Goal: Information Seeking & Learning: Learn about a topic

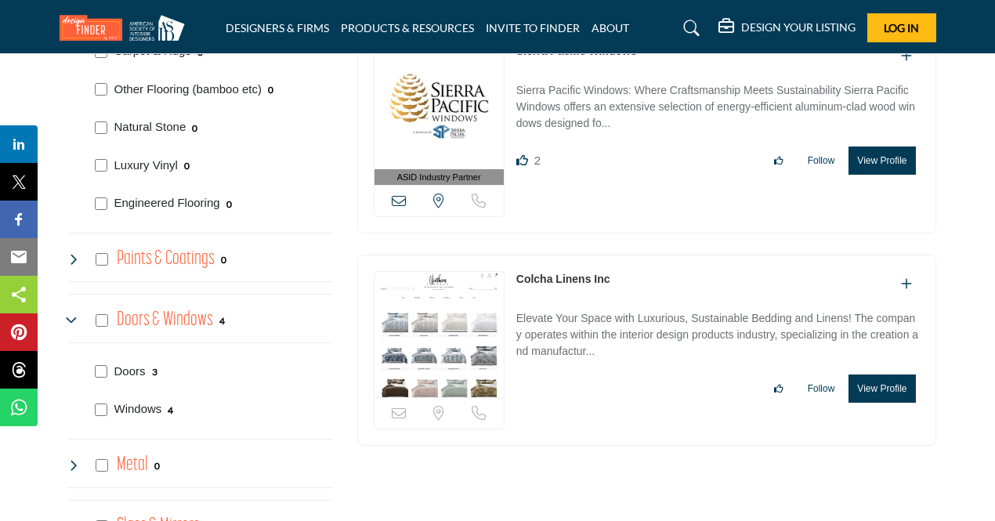
scroll to position [1019, 0]
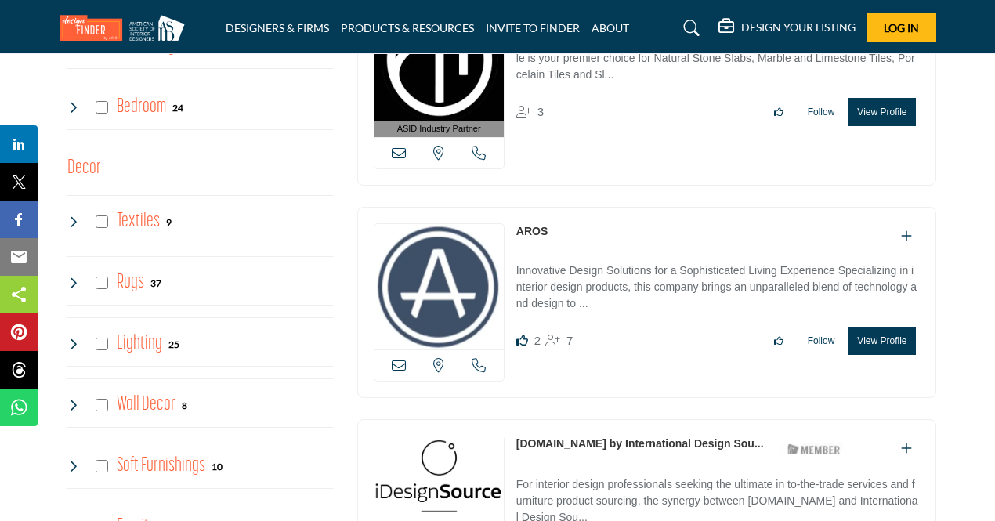
scroll to position [2038, 0]
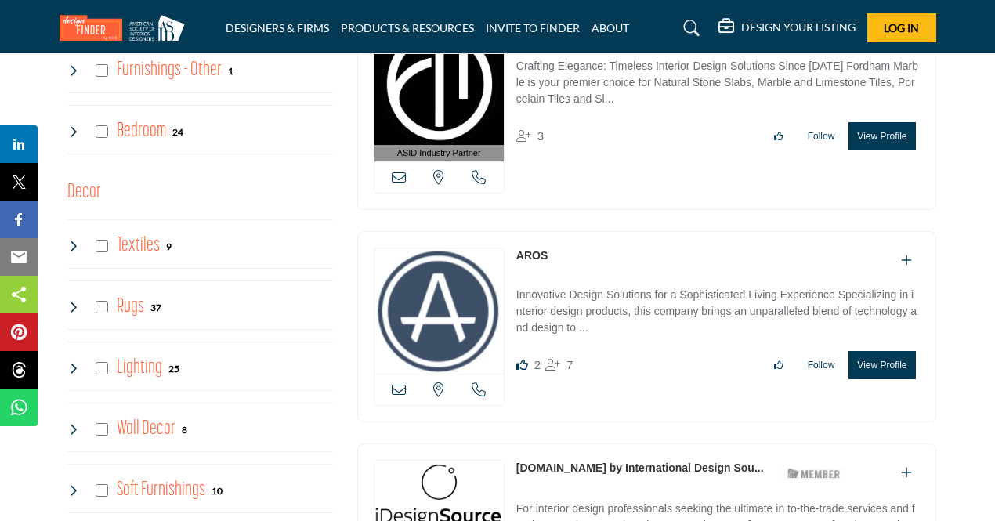
click at [93, 361] on div "Lighting 25" at bounding box center [123, 368] width 113 height 28
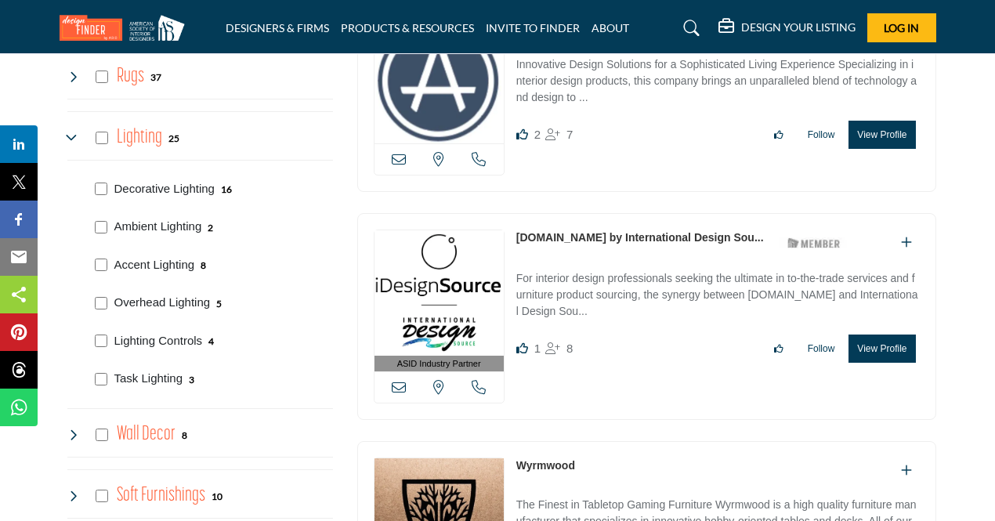
scroll to position [2273, 0]
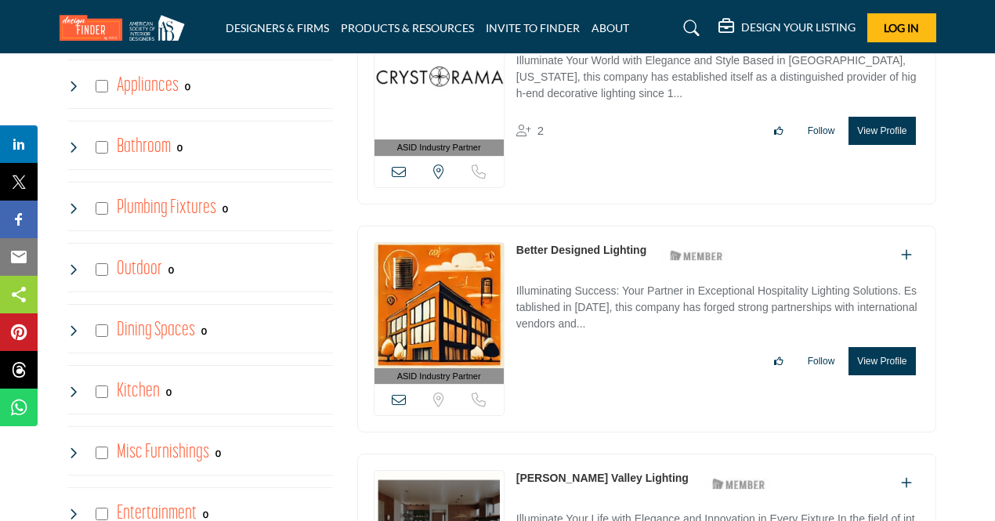
scroll to position [1176, 0]
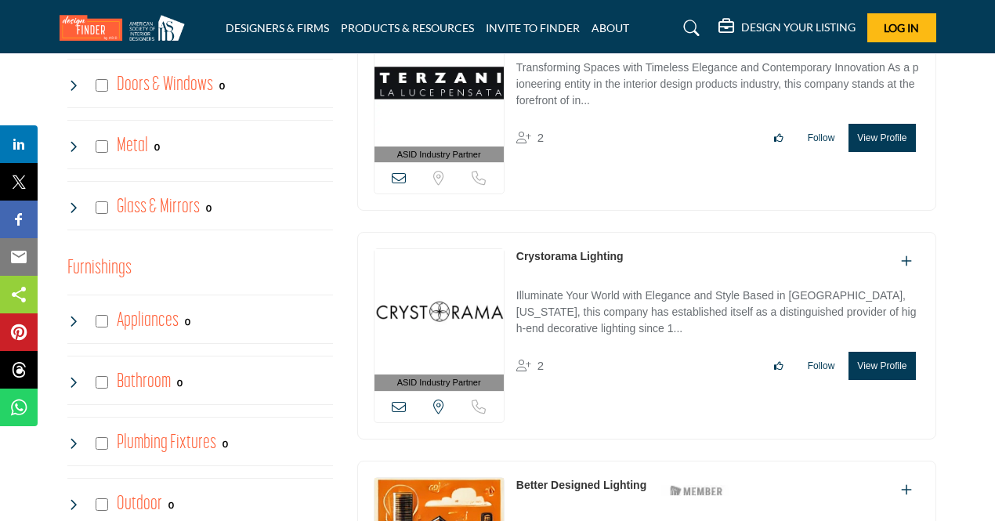
drag, startPoint x: 632, startPoint y: 248, endPoint x: 515, endPoint y: 262, distance: 117.5
click at [515, 262] on div "ASID Industry Partner ASID Industry Partners provide the interior design commun…" at bounding box center [646, 336] width 579 height 208
copy link "Crystorama Lighting"
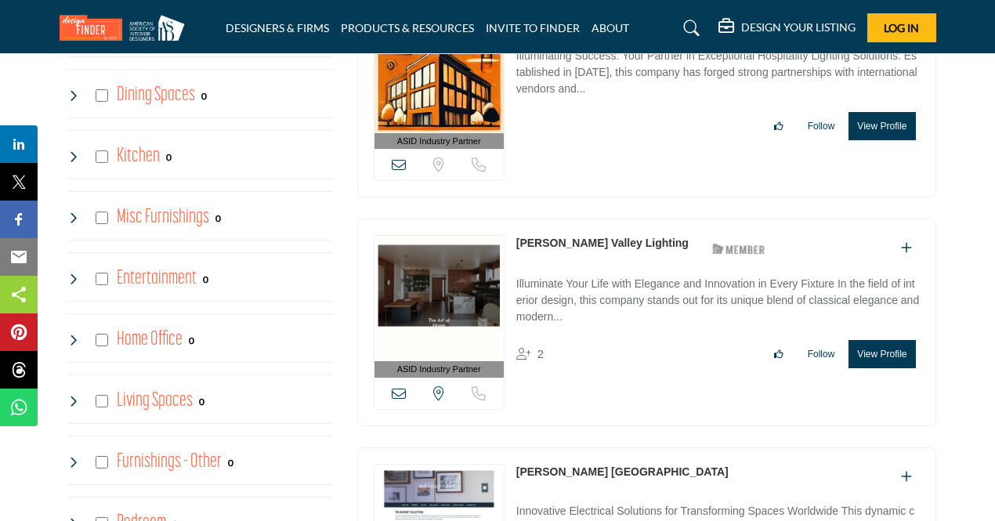
scroll to position [2038, 0]
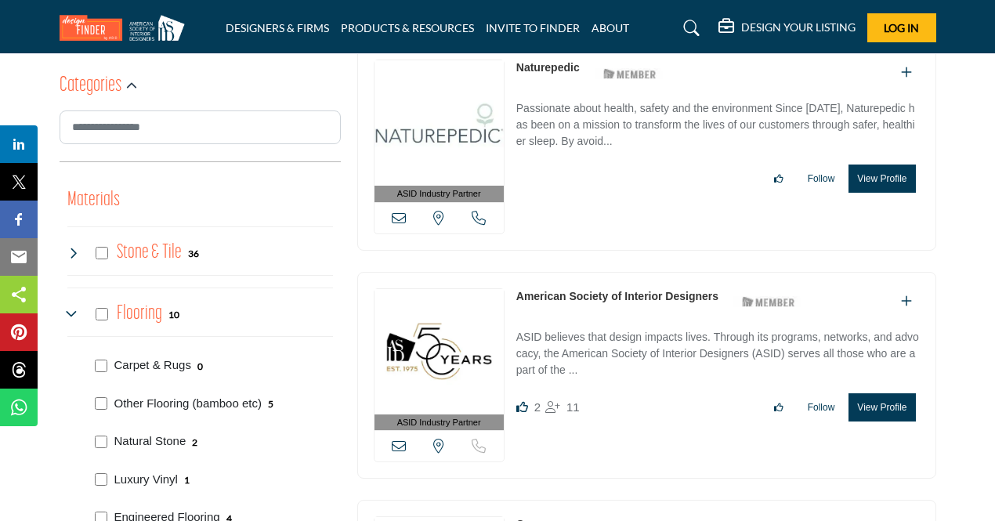
scroll to position [627, 0]
click at [113, 260] on div "Stone & Tile 36" at bounding box center [133, 252] width 132 height 28
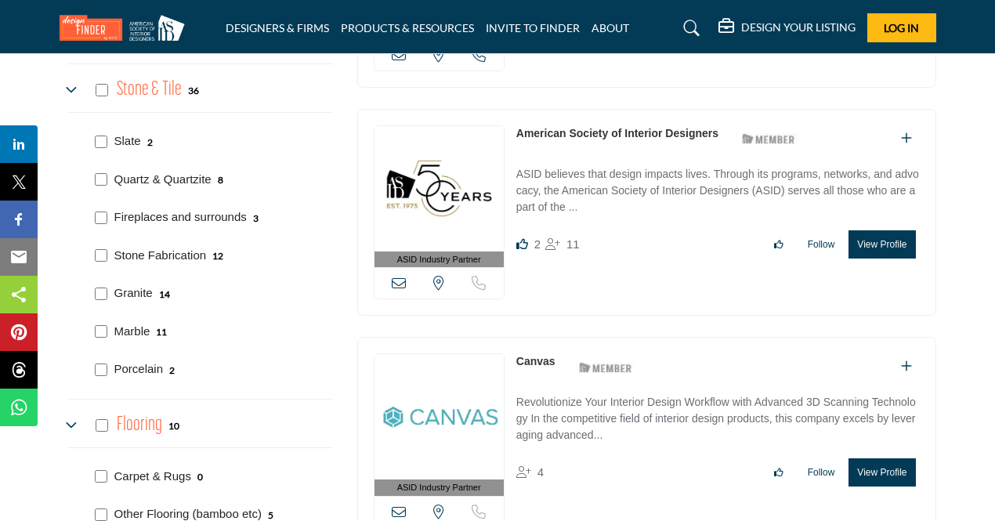
scroll to position [784, 0]
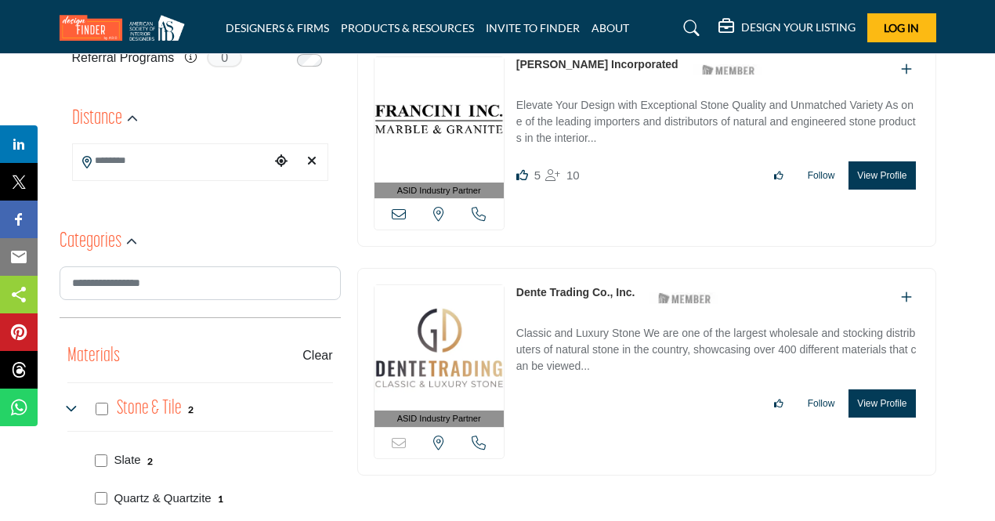
scroll to position [392, 0]
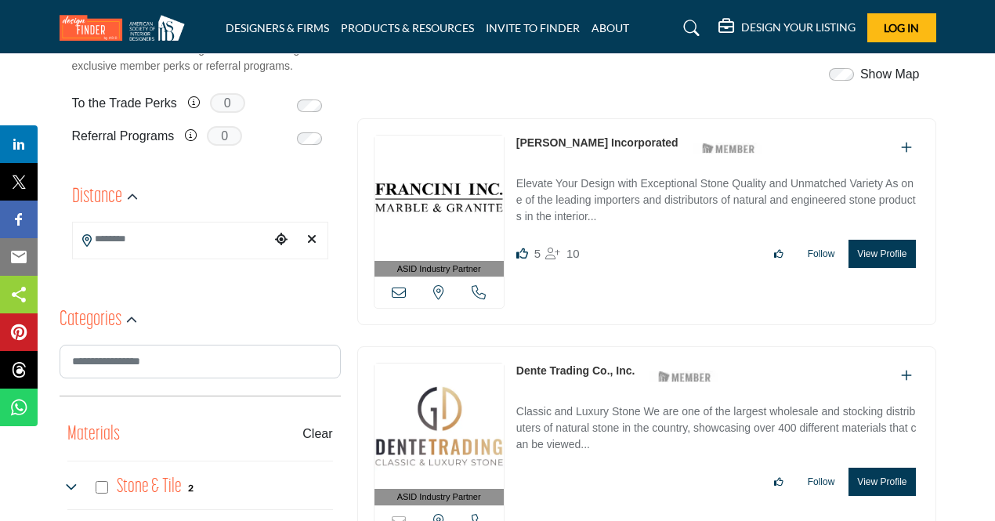
click at [511, 146] on div "ASID Industry Partner ASID Industry Partners provide the interior design commun…" at bounding box center [646, 222] width 579 height 208
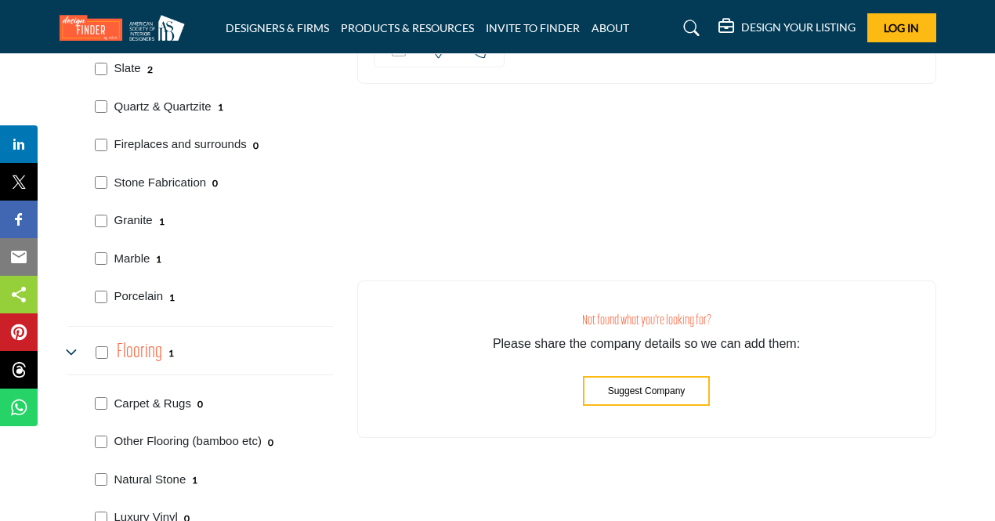
scroll to position [941, 0]
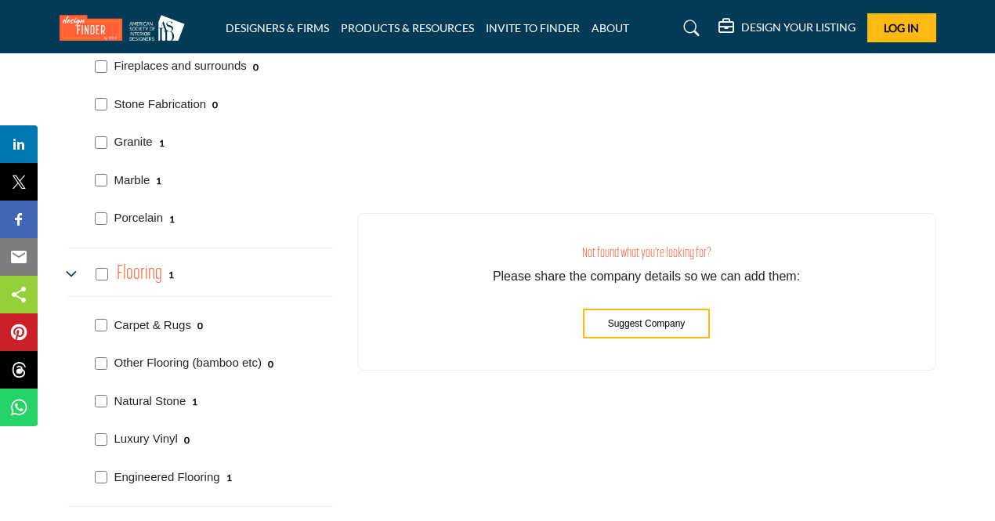
click at [67, 269] on icon at bounding box center [73, 274] width 13 height 13
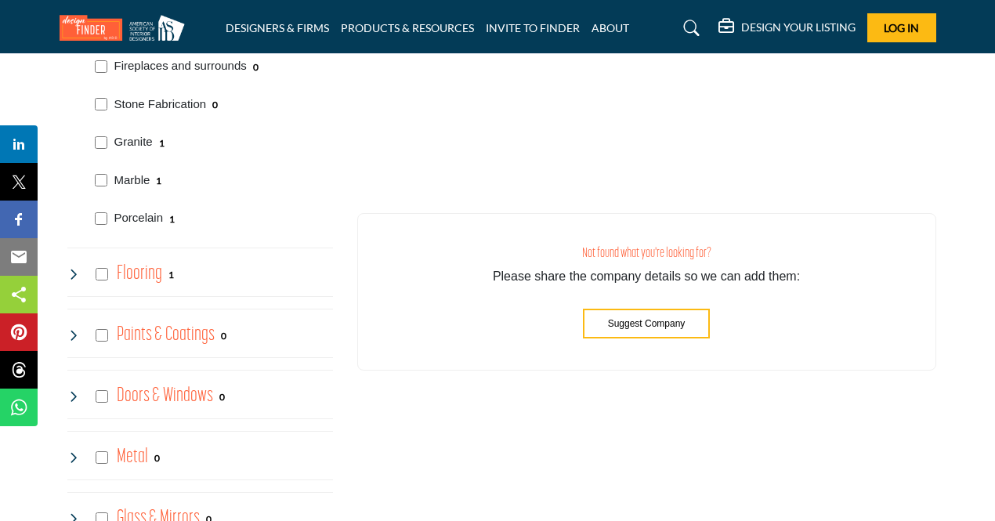
click at [67, 269] on icon at bounding box center [73, 274] width 13 height 13
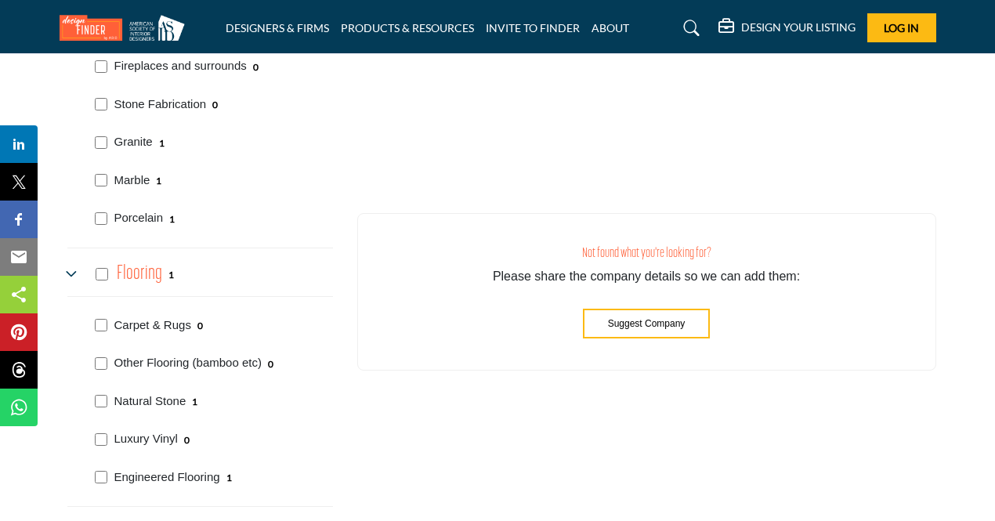
click at [67, 269] on icon at bounding box center [73, 274] width 13 height 13
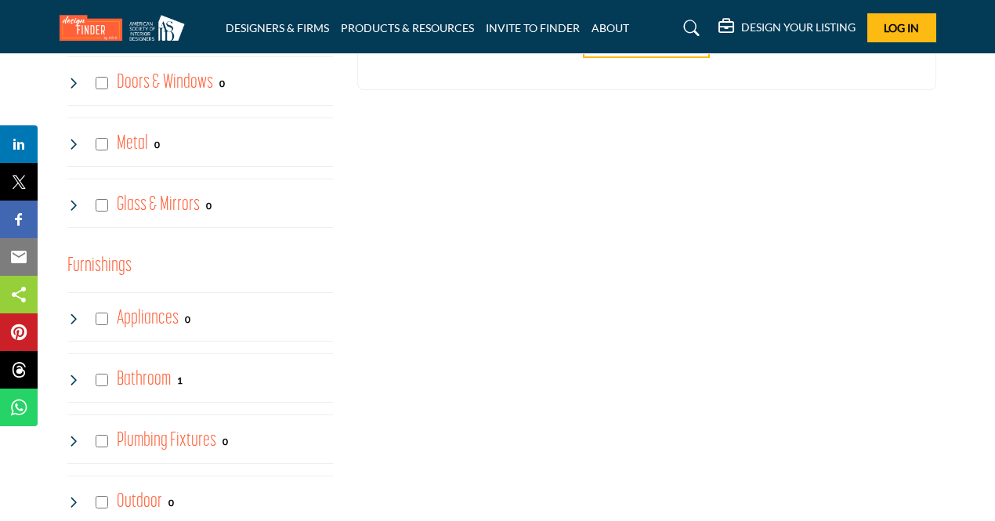
scroll to position [1332, 0]
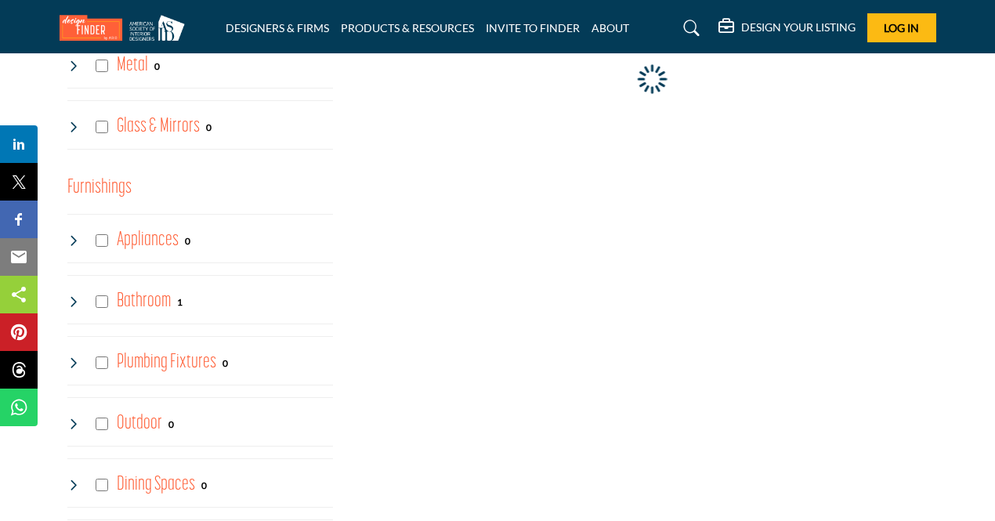
click at [78, 305] on div "Bathroom 1" at bounding box center [125, 302] width 116 height 28
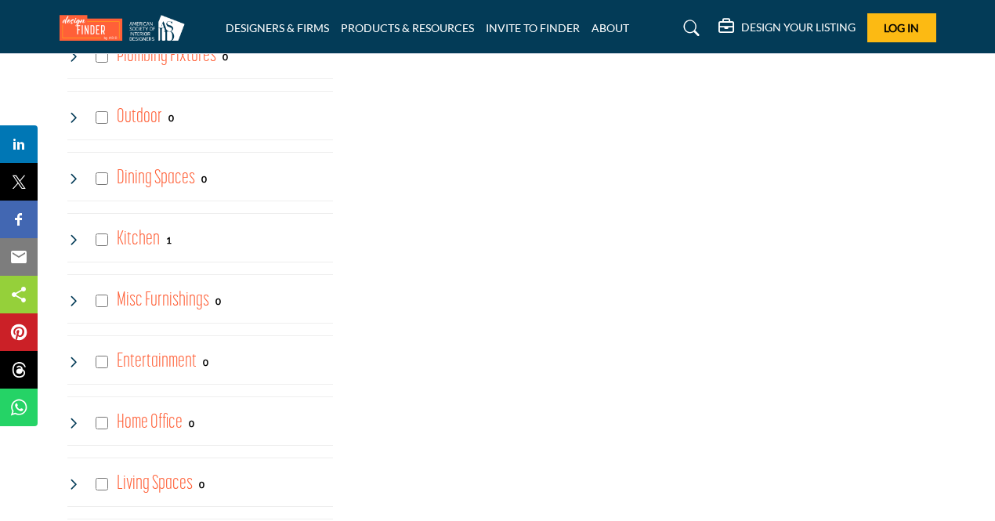
scroll to position [1959, 0]
click at [83, 103] on div "Kitchen 1" at bounding box center [119, 117] width 105 height 28
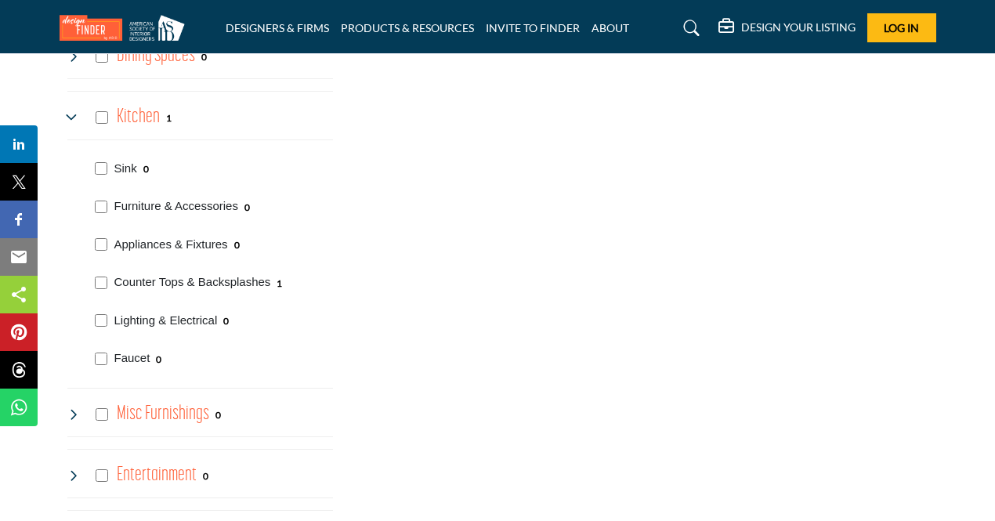
click at [83, 103] on div "Kitchen 1" at bounding box center [119, 117] width 105 height 28
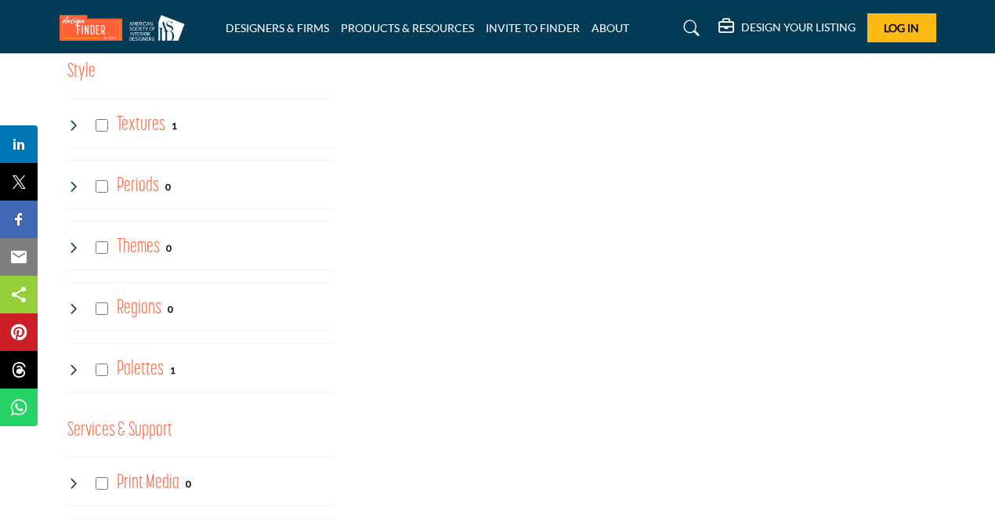
scroll to position [3135, 0]
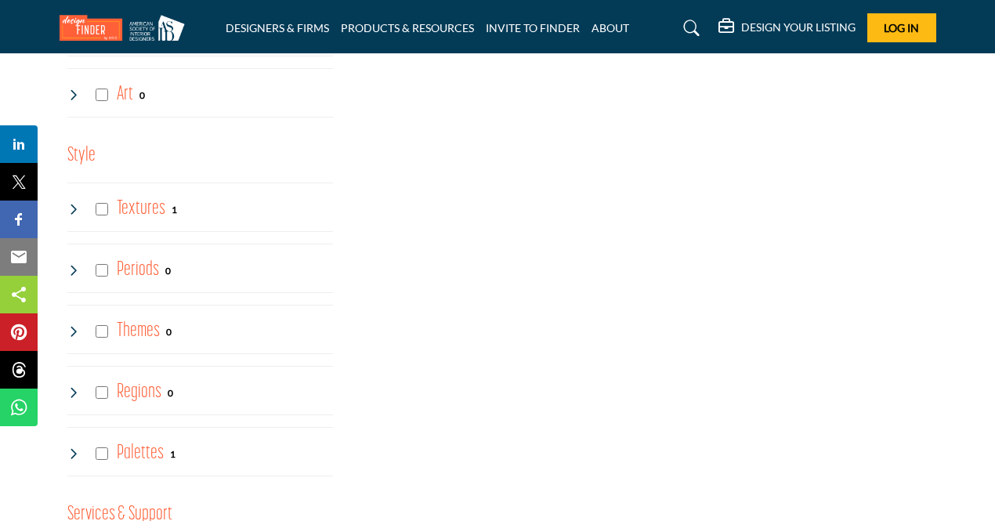
click at [76, 203] on icon at bounding box center [73, 209] width 13 height 13
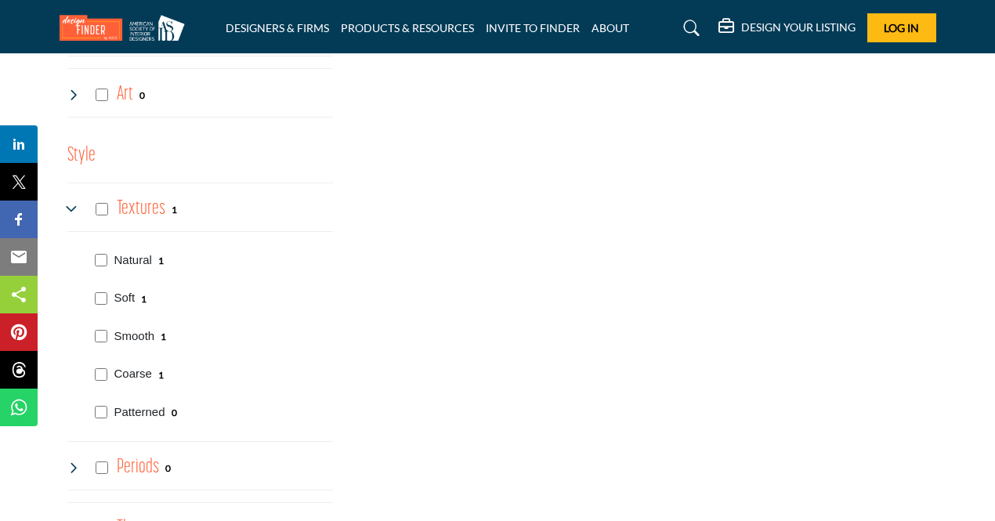
click at [76, 203] on icon at bounding box center [73, 209] width 13 height 13
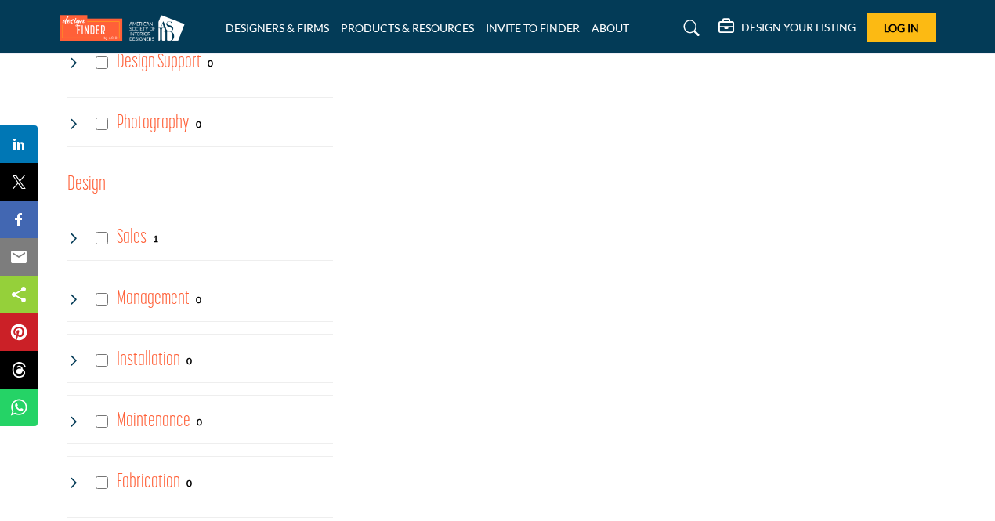
scroll to position [3919, 0]
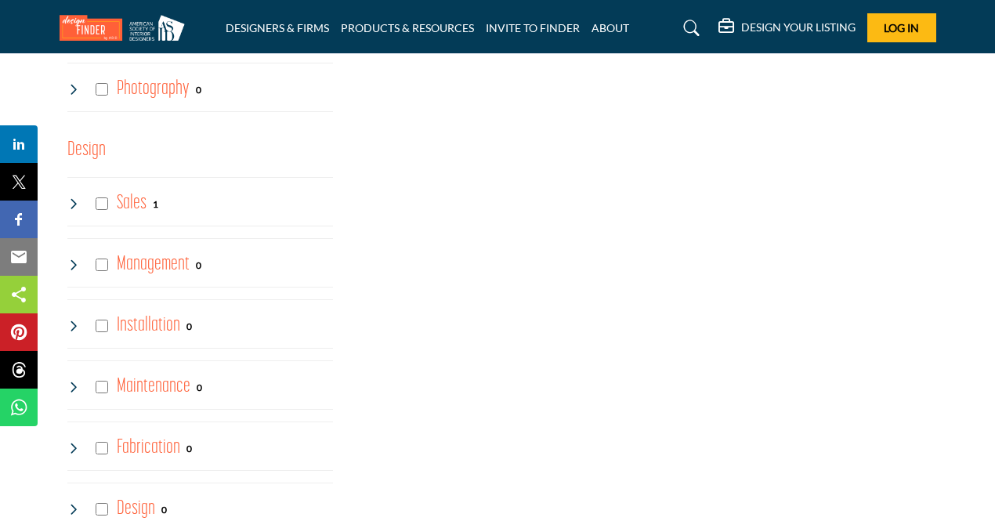
click at [76, 192] on div "Sales 1" at bounding box center [113, 204] width 92 height 28
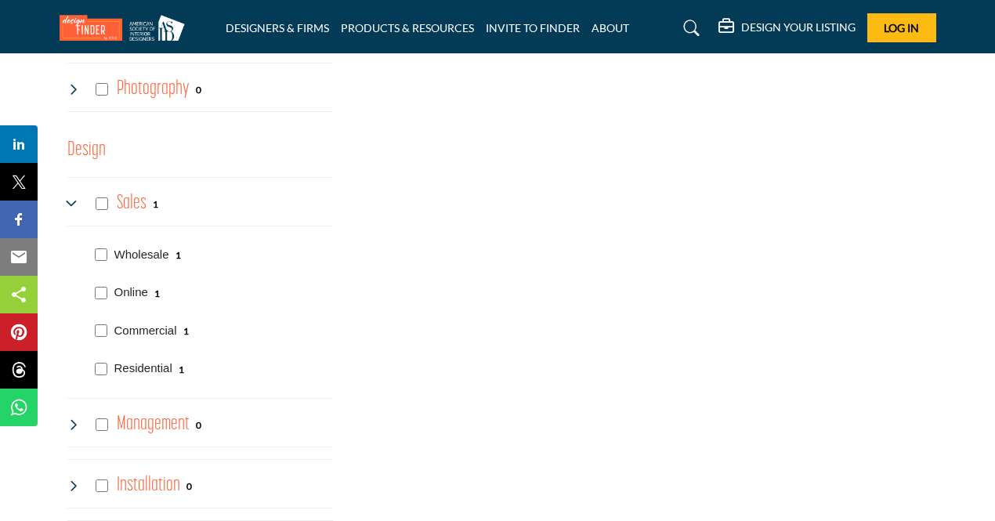
click at [76, 192] on div "Sales 1" at bounding box center [113, 204] width 92 height 28
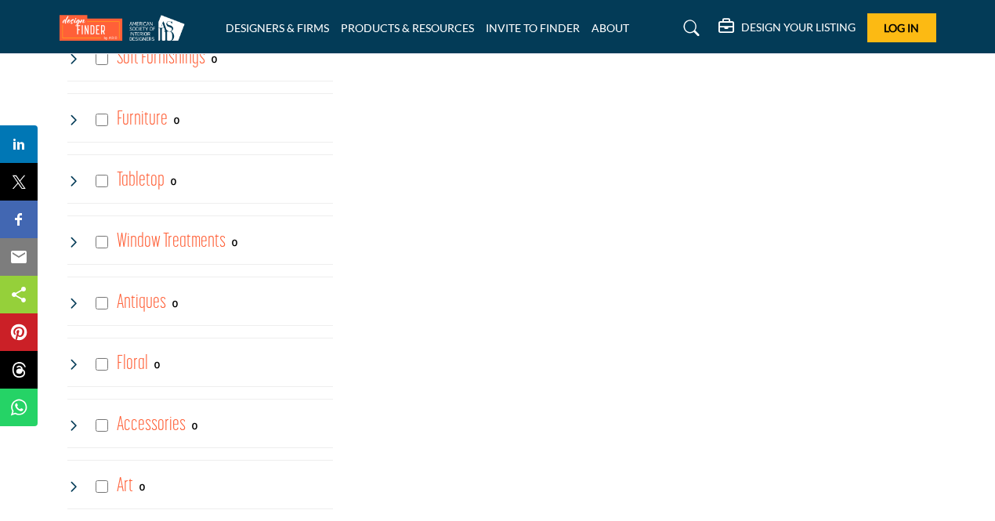
scroll to position [2038, 0]
